Goal: Task Accomplishment & Management: Use online tool/utility

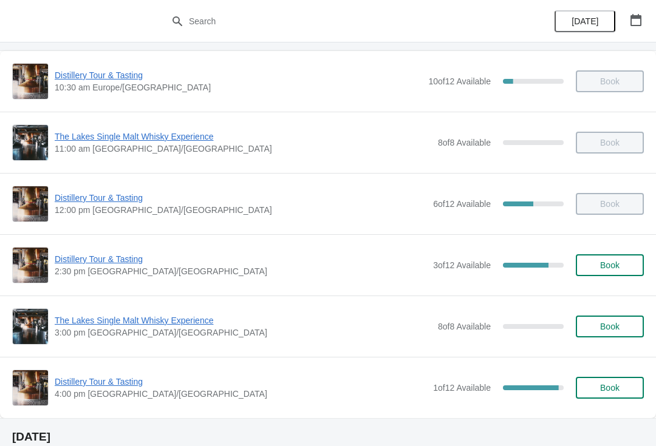
scroll to position [61, 0]
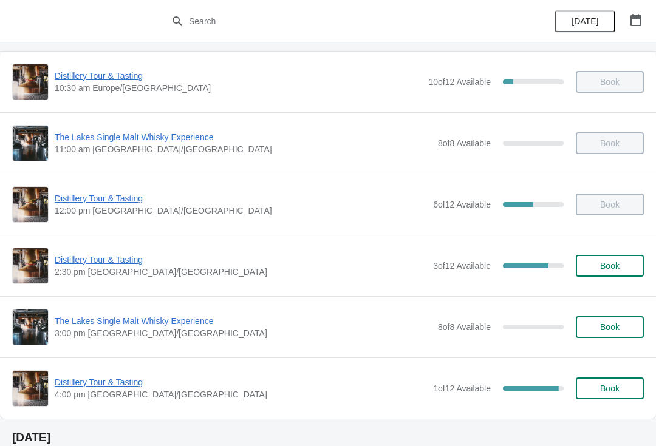
click at [611, 259] on button "Book" at bounding box center [609, 266] width 68 height 22
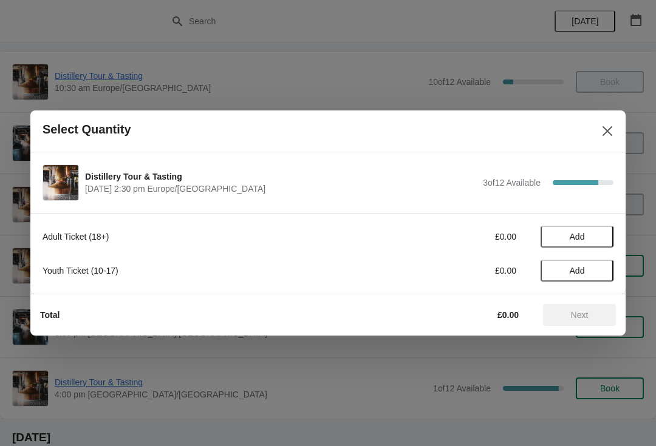
click at [579, 239] on span "Add" at bounding box center [576, 237] width 15 height 10
click at [600, 233] on icon at bounding box center [597, 237] width 13 height 13
click at [594, 235] on icon at bounding box center [597, 237] width 13 height 13
click at [597, 232] on icon at bounding box center [597, 237] width 13 height 13
click at [575, 310] on span "Next" at bounding box center [580, 315] width 18 height 10
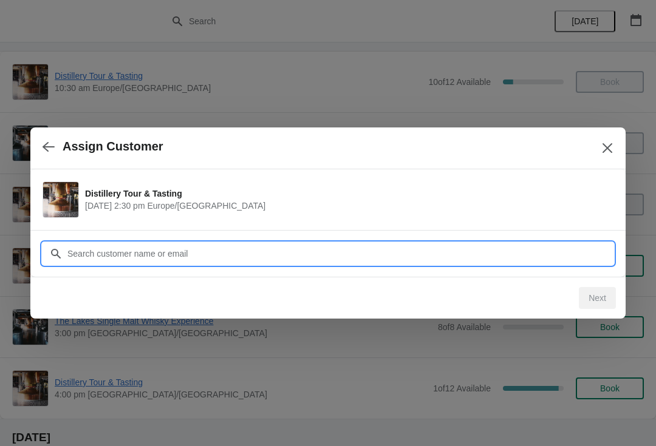
click at [223, 254] on input "Customer" at bounding box center [340, 254] width 546 height 22
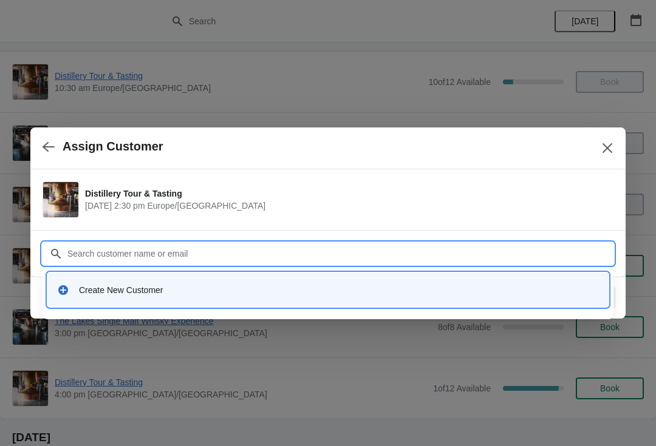
click at [163, 292] on div "Create New Customer" at bounding box center [339, 290] width 520 height 12
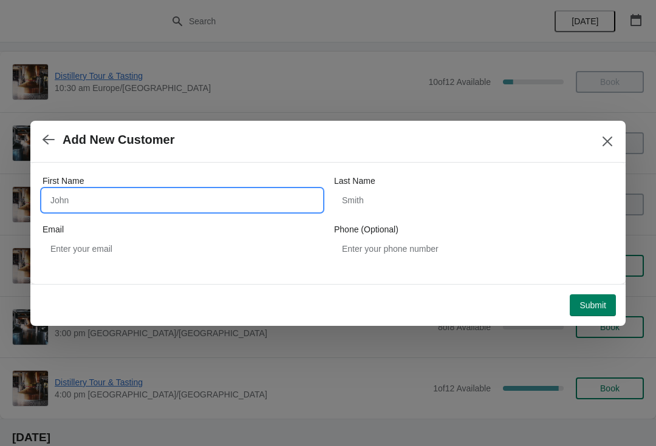
click at [130, 203] on input "First Name" at bounding box center [181, 200] width 279 height 22
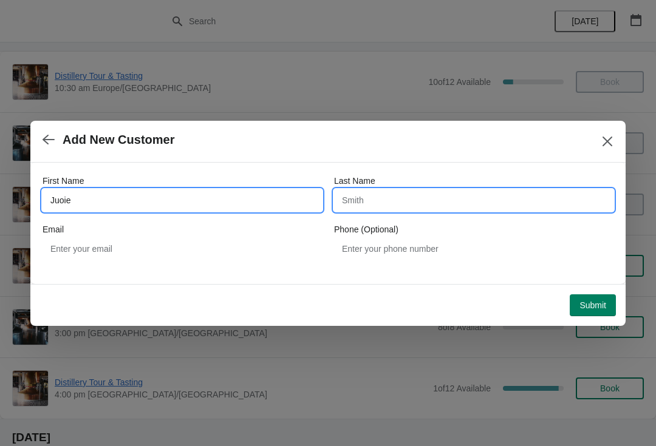
click at [419, 198] on input "Last Name" at bounding box center [473, 200] width 279 height 22
click at [98, 191] on input "Juoie" at bounding box center [181, 200] width 279 height 22
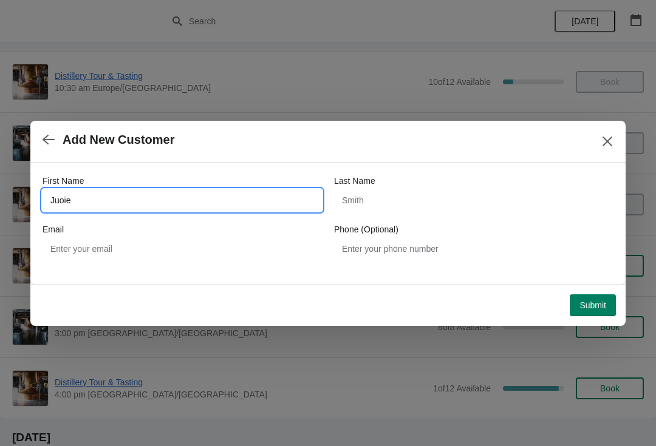
click at [103, 200] on input "Juoie" at bounding box center [181, 200] width 279 height 22
type input "Julie"
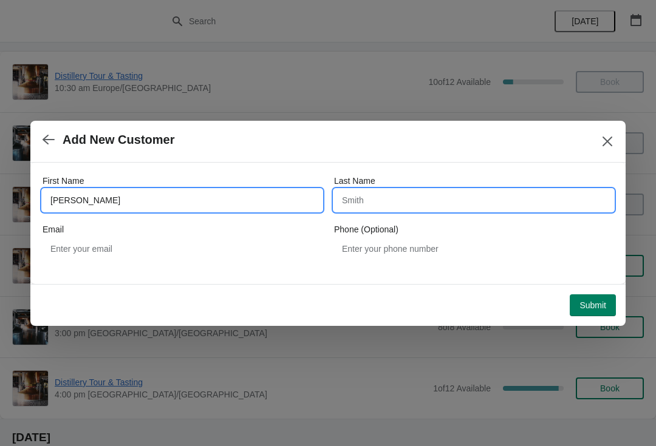
click at [384, 197] on input "Last Name" at bounding box center [473, 200] width 279 height 22
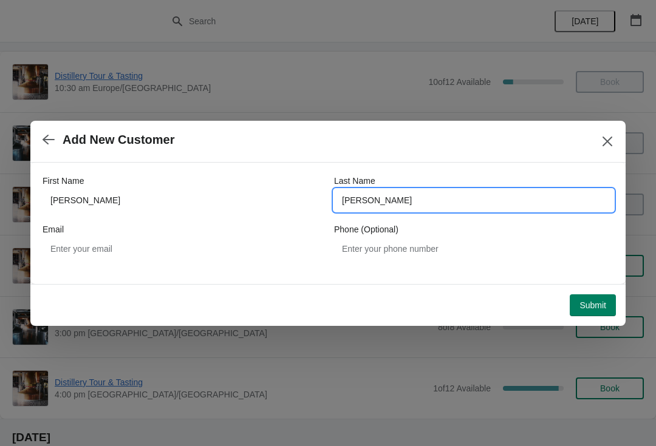
type input "Haylett"
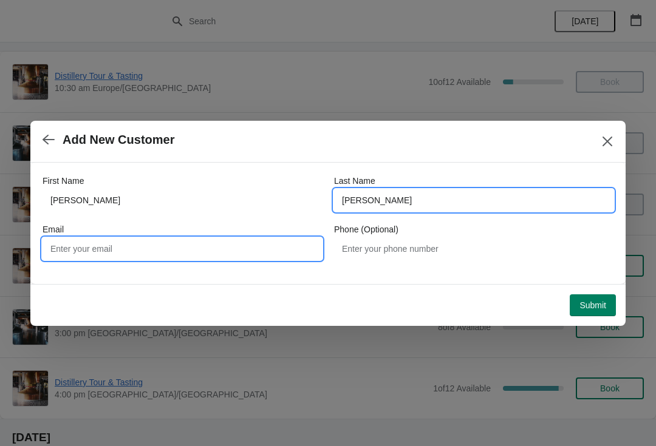
click at [172, 246] on input "Email" at bounding box center [181, 249] width 279 height 22
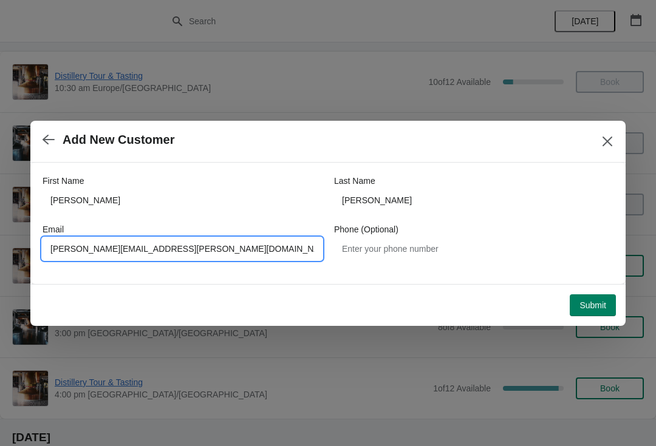
type input "Julie.haylett@gmail.com"
click at [589, 310] on span "Submit" at bounding box center [592, 305] width 27 height 10
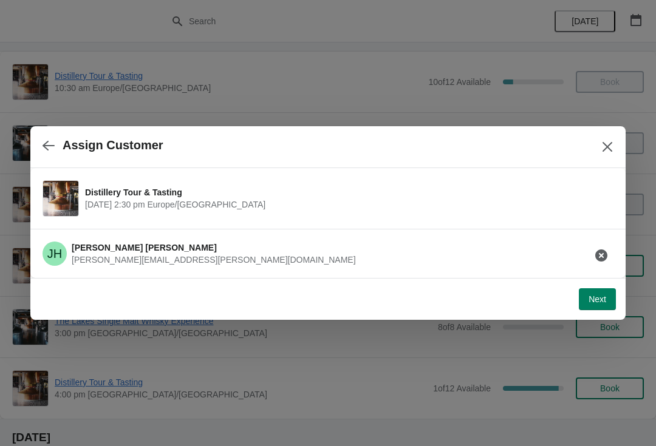
click at [602, 297] on span "Next" at bounding box center [597, 299] width 18 height 10
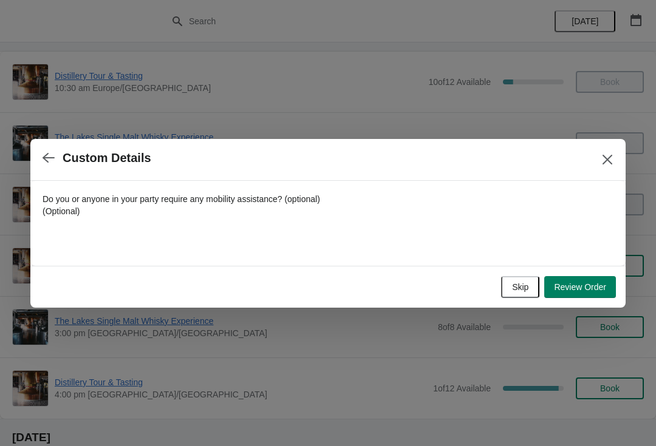
click at [514, 290] on span "Skip" at bounding box center [520, 287] width 16 height 10
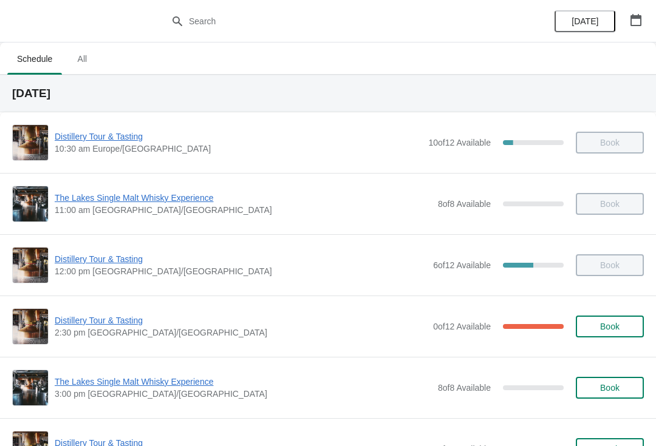
click at [130, 321] on span "Distillery Tour & Tasting" at bounding box center [241, 320] width 372 height 12
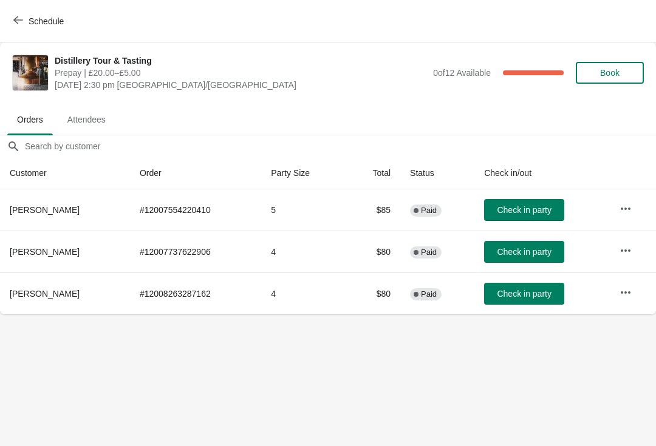
click at [511, 291] on span "Check in party" at bounding box center [523, 294] width 54 height 10
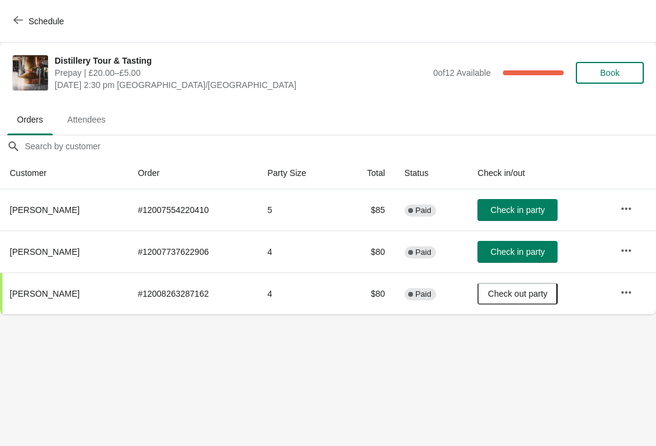
click at [524, 204] on button "Check in party" at bounding box center [517, 210] width 80 height 22
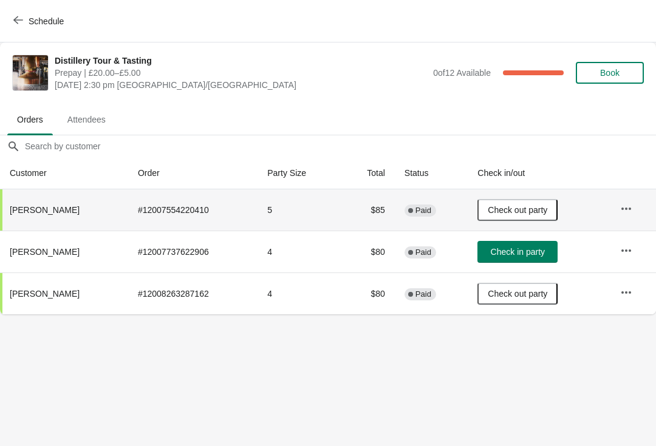
click at [527, 253] on span "Check in party" at bounding box center [517, 252] width 54 height 10
